Goal: Information Seeking & Learning: Learn about a topic

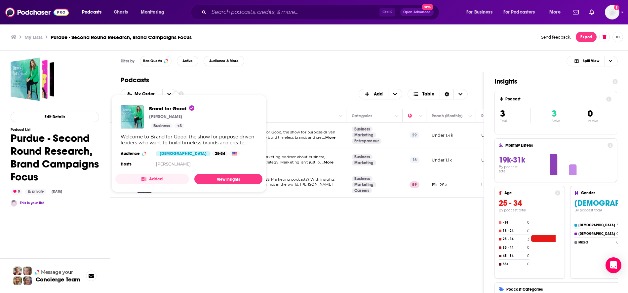
click at [169, 134] on div "Welcome to Brand for Good, the show for purpose-driven leaders who want to buil…" at bounding box center [189, 140] width 137 height 12
click at [169, 106] on span "Brand for Good" at bounding box center [171, 108] width 45 height 6
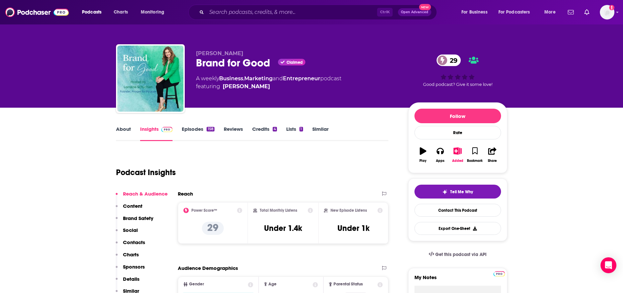
click at [121, 131] on link "About" at bounding box center [123, 133] width 15 height 15
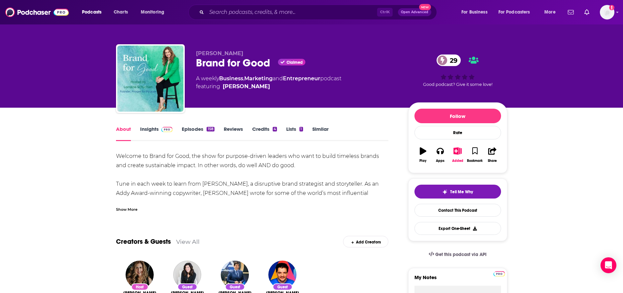
click at [134, 209] on div "Show More" at bounding box center [126, 209] width 21 height 6
